Goal: Task Accomplishment & Management: Use online tool/utility

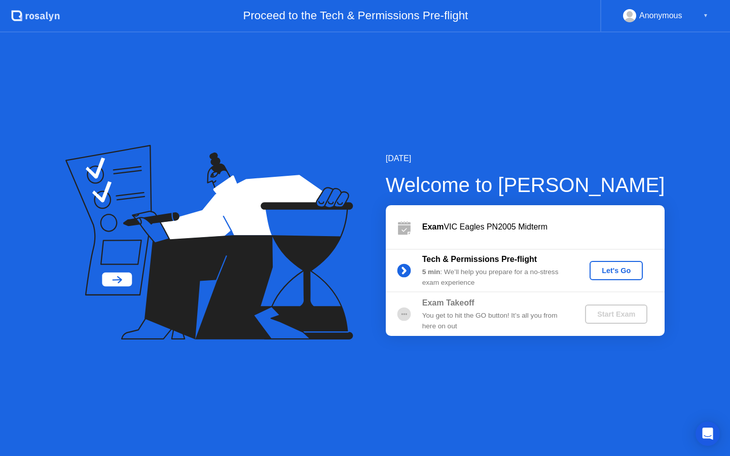
click at [603, 271] on div "Let's Go" at bounding box center [615, 270] width 45 height 8
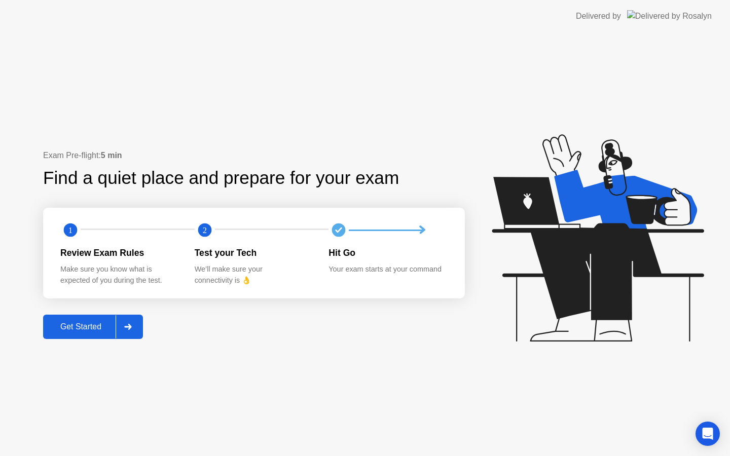
click at [114, 325] on div "Get Started" at bounding box center [80, 326] width 69 height 9
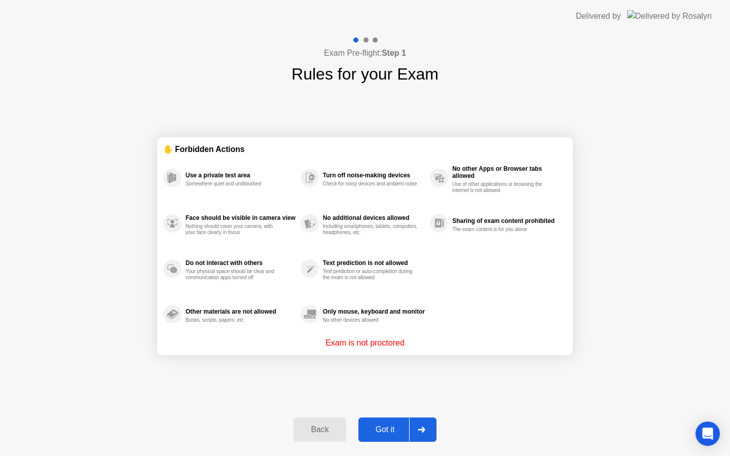
click at [391, 419] on button "Got it" at bounding box center [397, 429] width 78 height 24
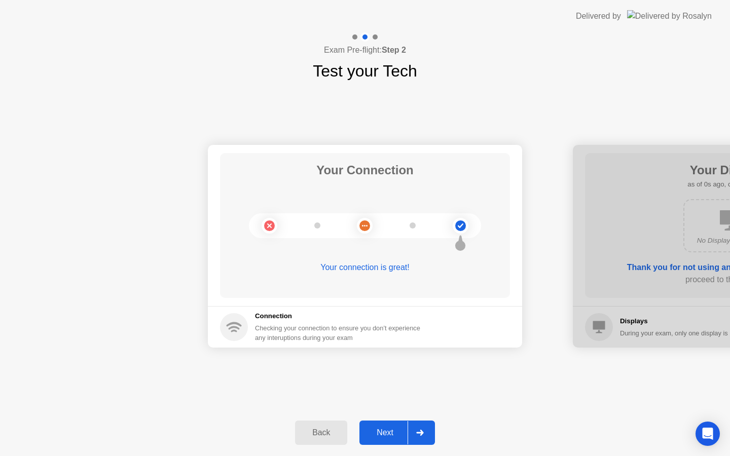
click at [386, 436] on div "Next" at bounding box center [384, 432] width 45 height 9
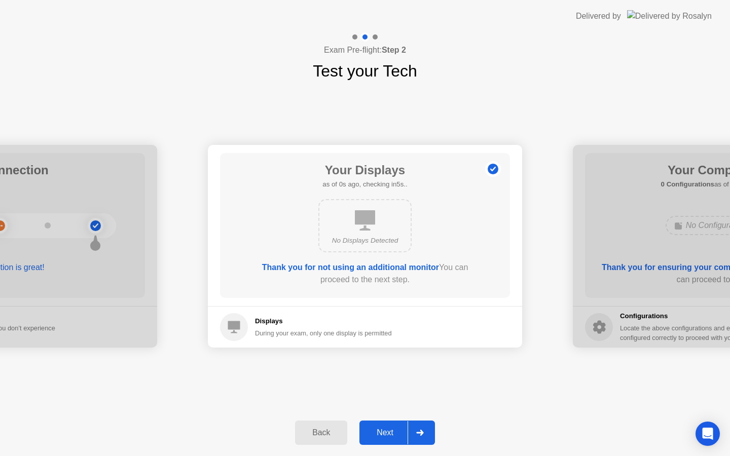
click at [386, 436] on div "Next" at bounding box center [384, 432] width 45 height 9
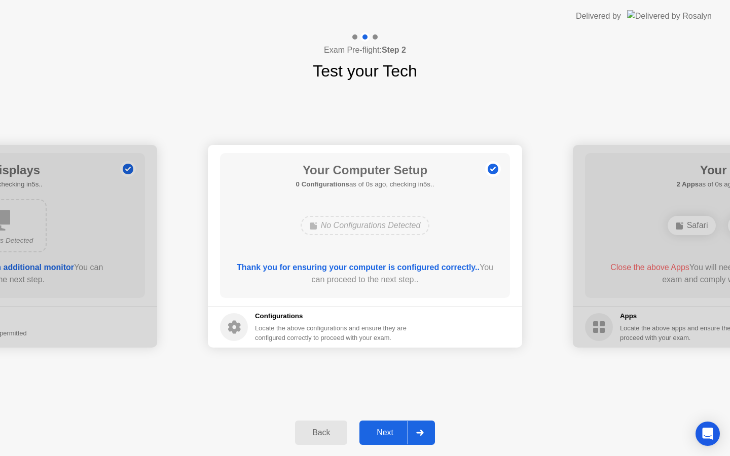
click at [386, 436] on div "Next" at bounding box center [384, 432] width 45 height 9
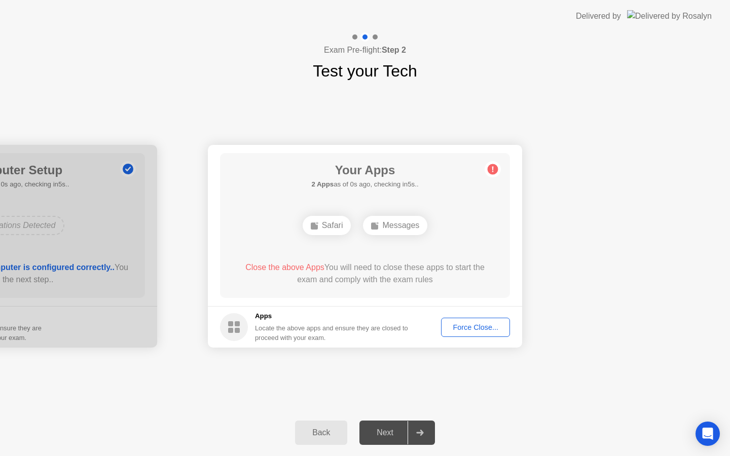
click at [386, 437] on div "Next" at bounding box center [384, 432] width 45 height 9
click at [454, 324] on div "Force Close..." at bounding box center [475, 327] width 62 height 8
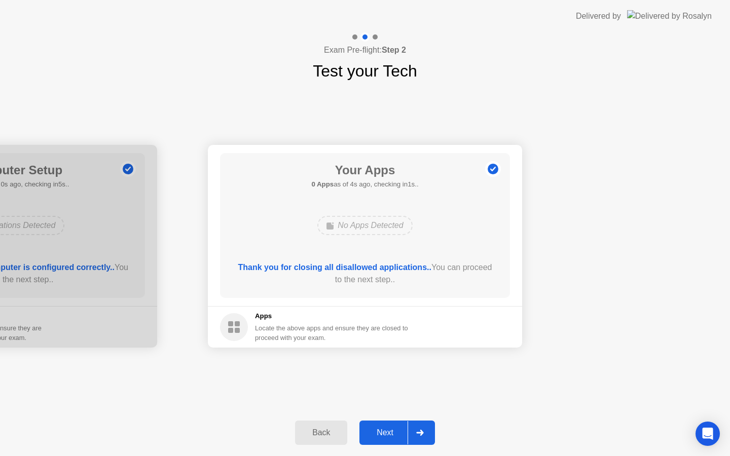
click at [408, 434] on div at bounding box center [419, 432] width 24 height 23
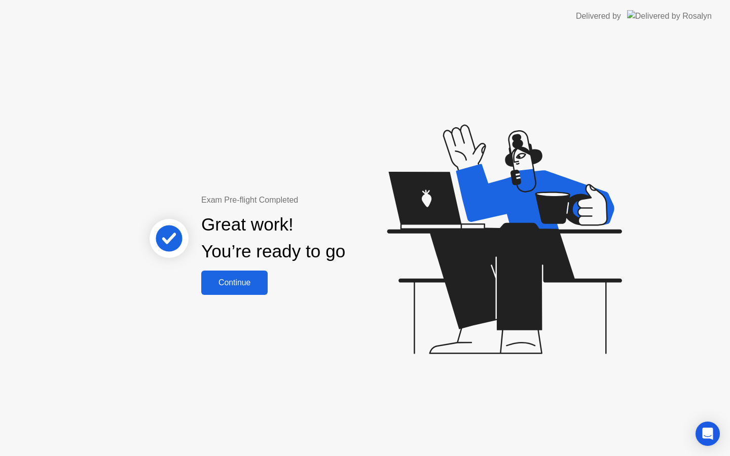
click at [247, 289] on button "Continue" at bounding box center [234, 283] width 66 height 24
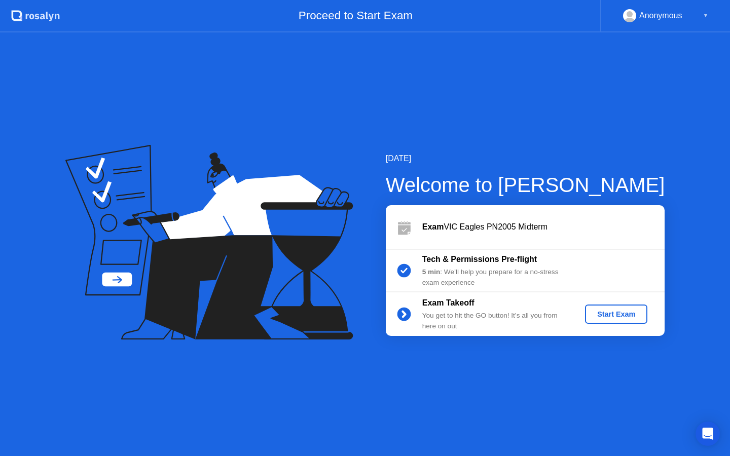
click at [605, 315] on div "Start Exam" at bounding box center [616, 314] width 54 height 8
